Goal: Navigation & Orientation: Find specific page/section

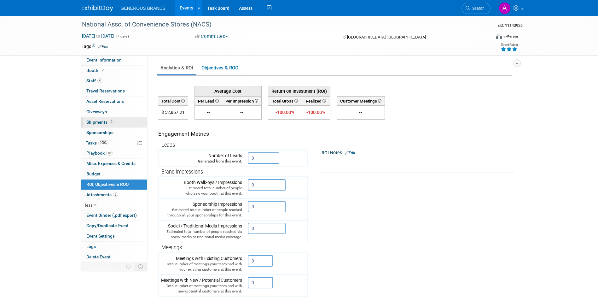
click at [109, 120] on span "2" at bounding box center [111, 121] width 5 height 5
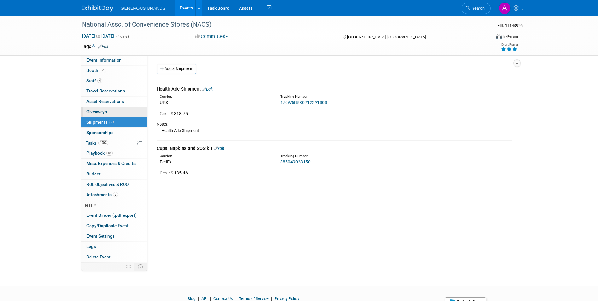
click at [125, 112] on link "0 Giveaways 0" at bounding box center [114, 112] width 66 height 10
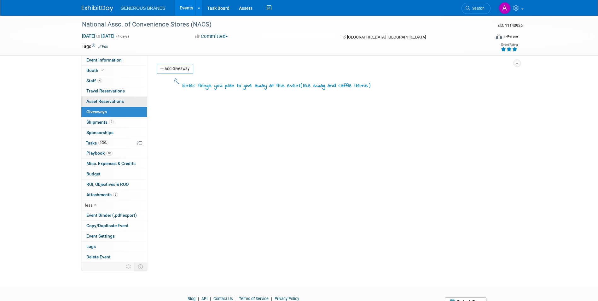
click at [128, 101] on link "0 Asset Reservations 0" at bounding box center [114, 101] width 66 height 10
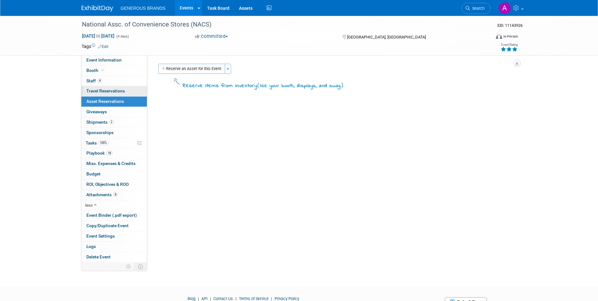
click at [127, 92] on link "0 Travel Reservations 0" at bounding box center [114, 91] width 66 height 10
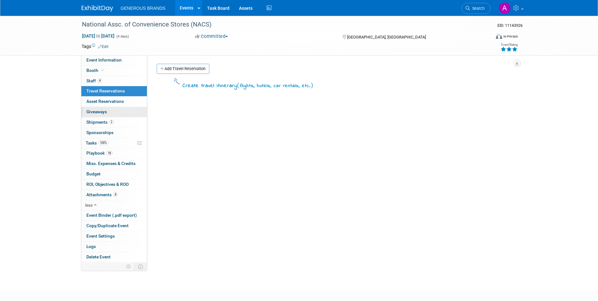
click at [120, 115] on link "0 Giveaways 0" at bounding box center [114, 112] width 66 height 10
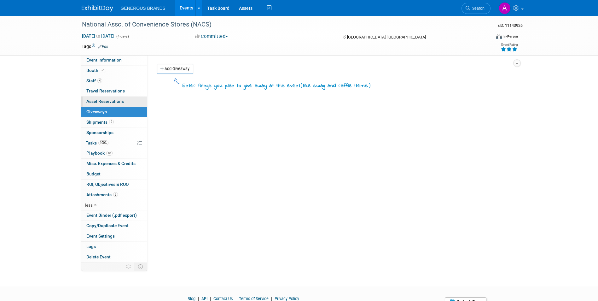
click at [123, 102] on span "Asset Reservations 0" at bounding box center [105, 101] width 38 height 5
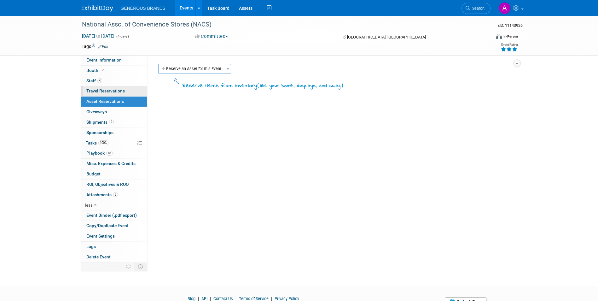
click at [122, 93] on span "Travel Reservations 0" at bounding box center [105, 90] width 38 height 5
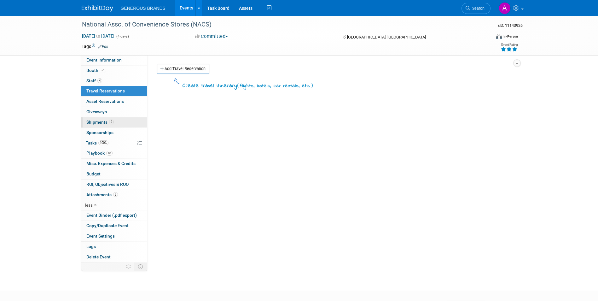
click at [113, 119] on link "2 Shipments 2" at bounding box center [114, 122] width 66 height 10
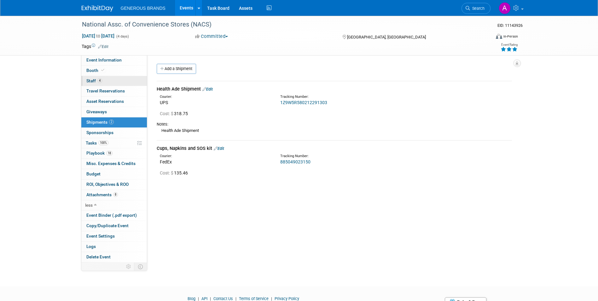
click at [106, 76] on link "4 Staff 4" at bounding box center [114, 81] width 66 height 10
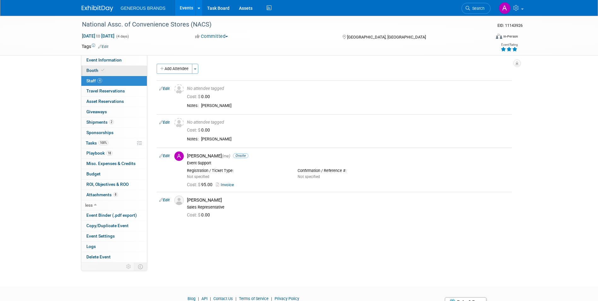
click at [108, 71] on link "Booth" at bounding box center [114, 71] width 66 height 10
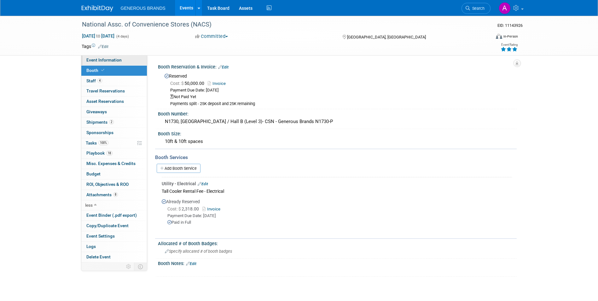
click at [108, 64] on link "Event Information" at bounding box center [114, 60] width 66 height 10
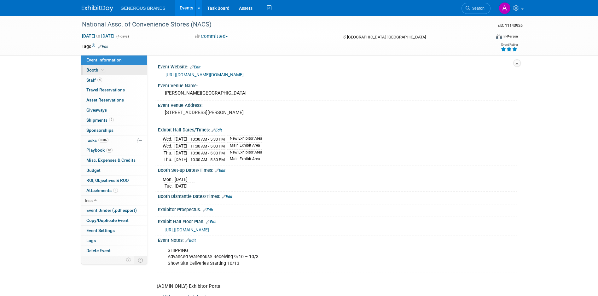
click at [109, 70] on link "Booth" at bounding box center [114, 70] width 66 height 10
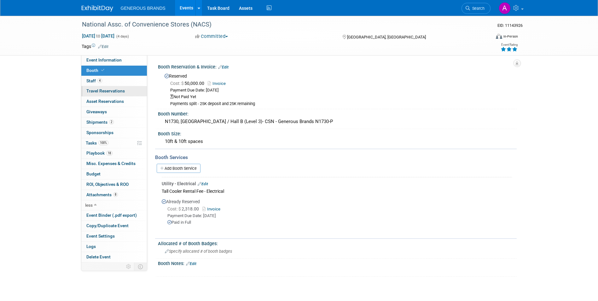
click at [113, 90] on span "Travel Reservations 0" at bounding box center [105, 90] width 38 height 5
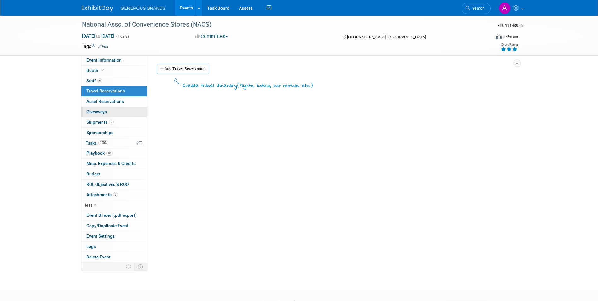
click at [119, 115] on link "0 Giveaways 0" at bounding box center [114, 112] width 66 height 10
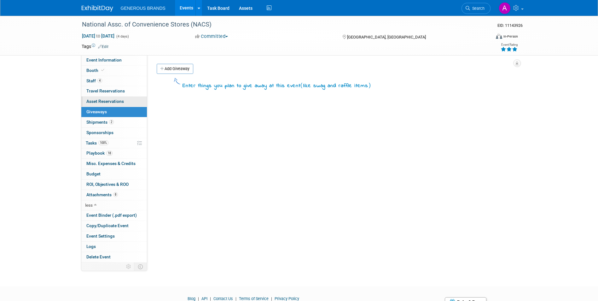
click at [118, 105] on link "0 Asset Reservations 0" at bounding box center [114, 101] width 66 height 10
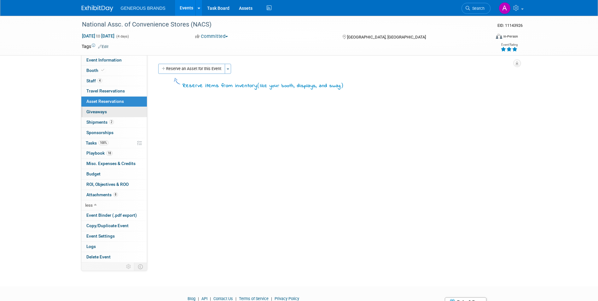
click at [119, 113] on link "0 Giveaways 0" at bounding box center [114, 112] width 66 height 10
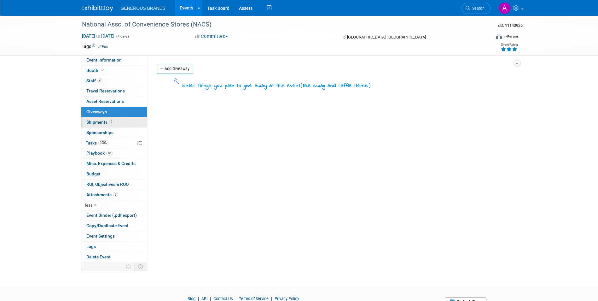
click at [119, 124] on link "2 Shipments 2" at bounding box center [114, 122] width 66 height 10
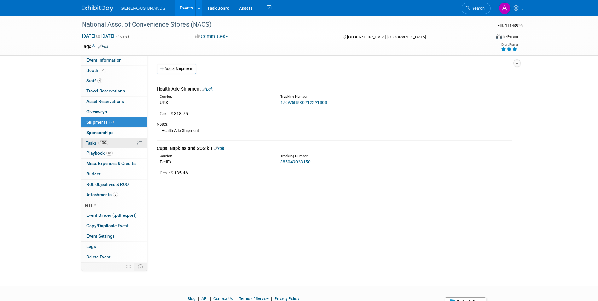
click at [123, 142] on link "100% Tasks 100%" at bounding box center [114, 143] width 66 height 10
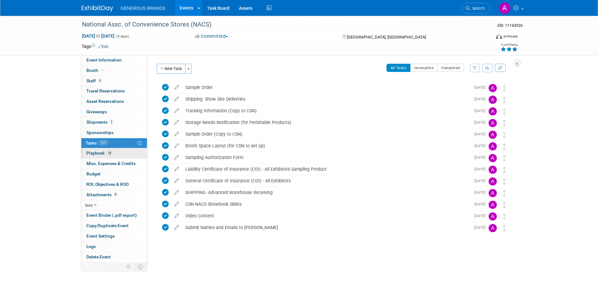
click at [126, 153] on link "18 Playbook 18" at bounding box center [114, 153] width 66 height 10
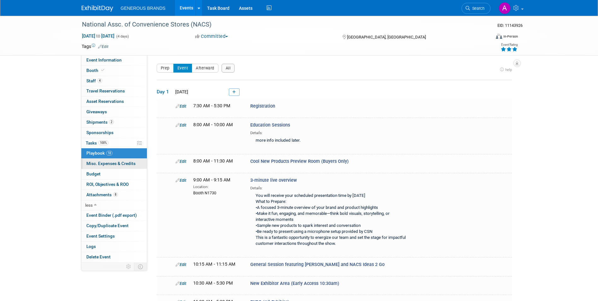
click at [127, 163] on span "Misc. Expenses & Credits 0" at bounding box center [110, 163] width 49 height 5
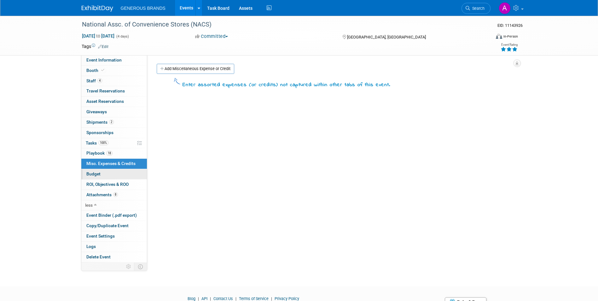
click at [131, 178] on link "Budget" at bounding box center [114, 174] width 66 height 10
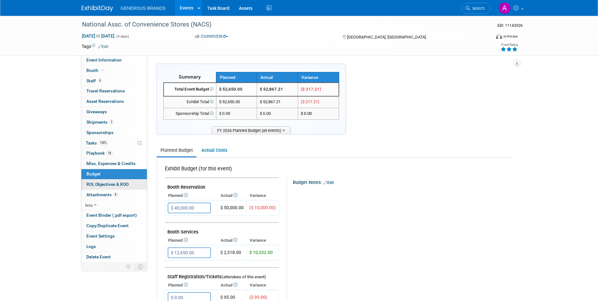
click at [131, 182] on link "0 ROI, Objectives & ROO 0" at bounding box center [114, 184] width 66 height 10
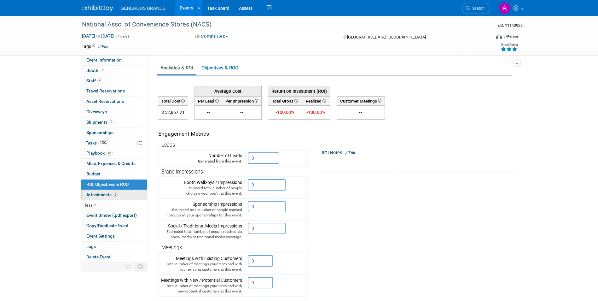
click at [131, 191] on link "8 Attachments 8" at bounding box center [114, 195] width 66 height 10
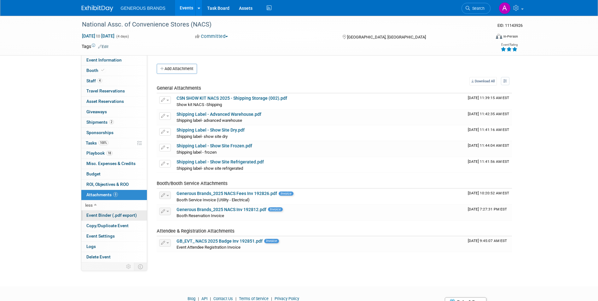
click at [117, 218] on link "Event Binder (.pdf export)" at bounding box center [114, 215] width 66 height 10
